Goal: Navigation & Orientation: Understand site structure

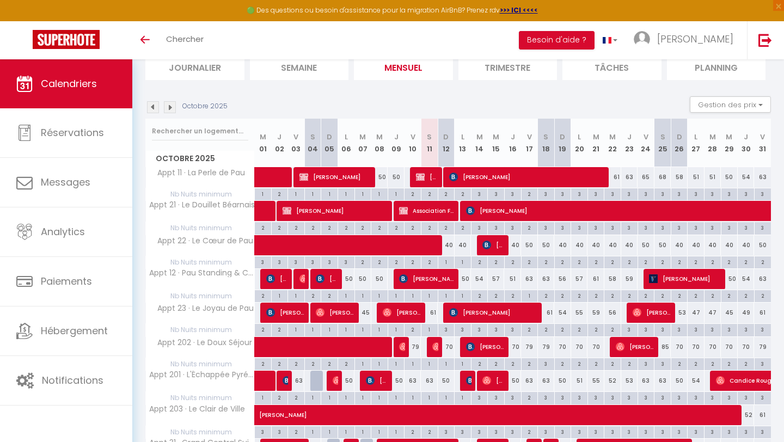
scroll to position [83, 0]
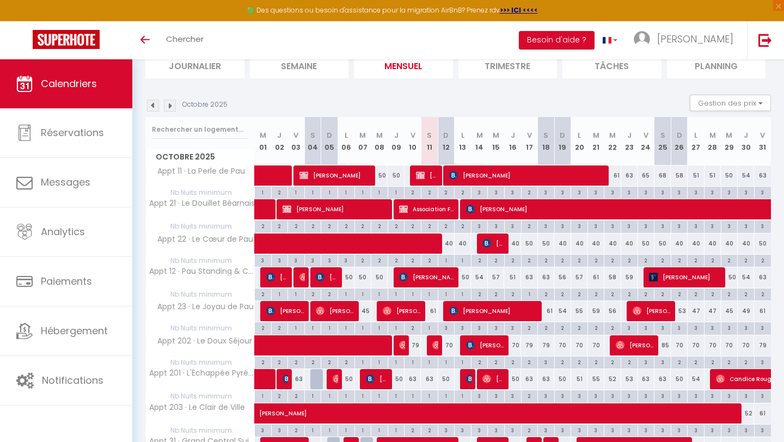
click at [170, 110] on img at bounding box center [170, 106] width 12 height 12
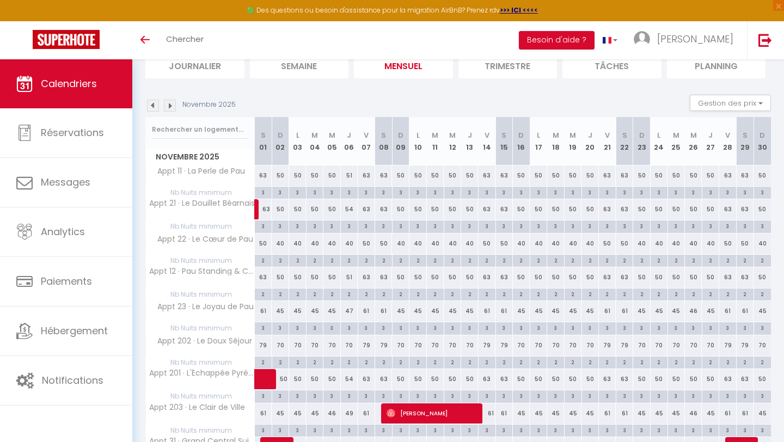
click at [170, 110] on img at bounding box center [170, 106] width 12 height 12
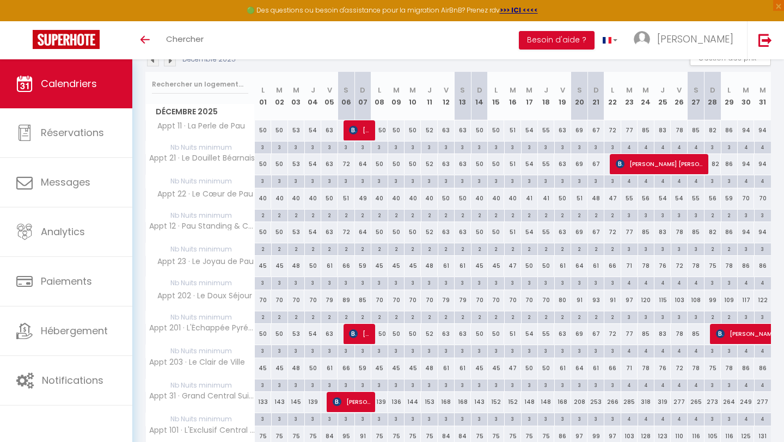
scroll to position [107, 0]
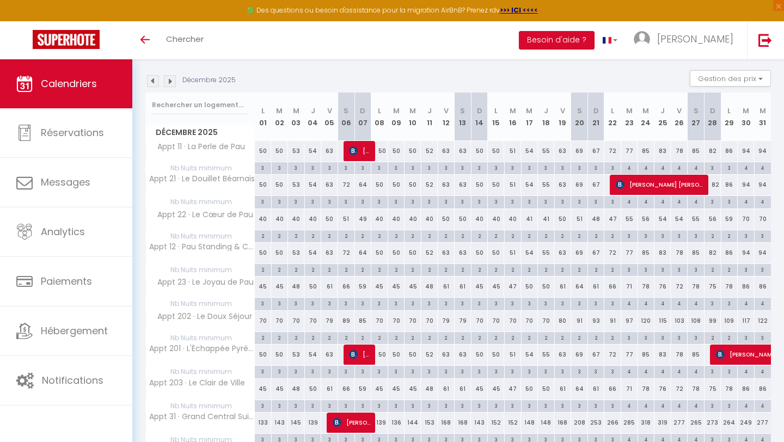
click at [152, 81] on img at bounding box center [153, 81] width 12 height 12
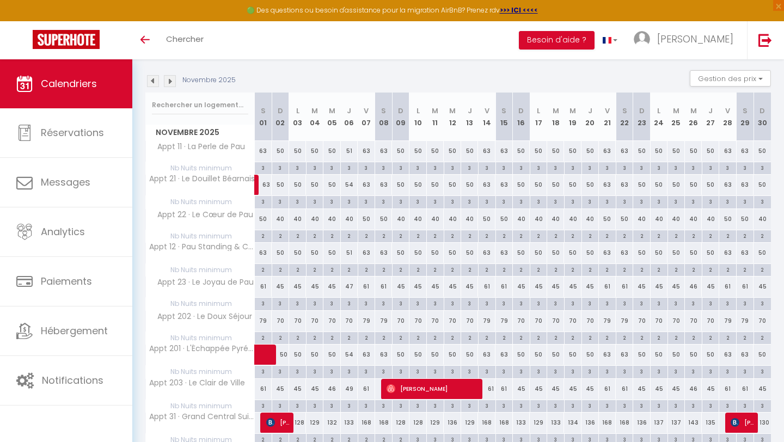
click at [153, 84] on img at bounding box center [153, 81] width 12 height 12
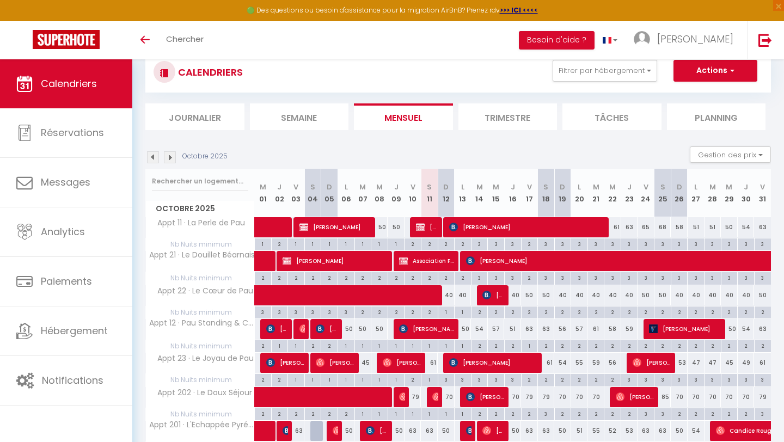
scroll to position [0, 0]
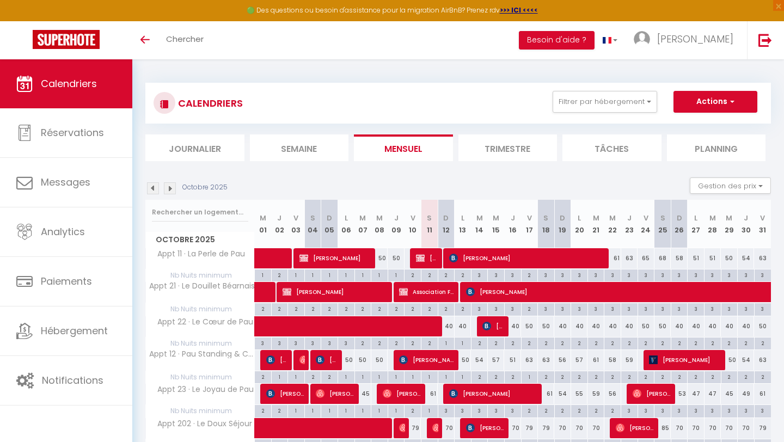
click at [156, 193] on img at bounding box center [153, 188] width 12 height 12
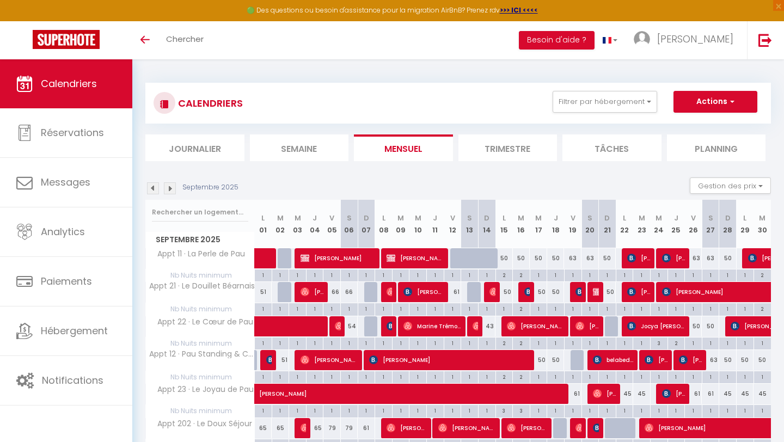
click at [151, 192] on img at bounding box center [153, 188] width 12 height 12
